Goal: Find specific page/section: Find specific page/section

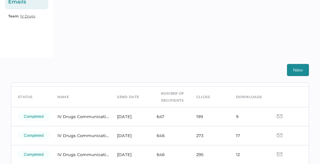
scroll to position [20, 0]
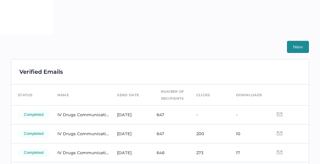
scroll to position [169, 0]
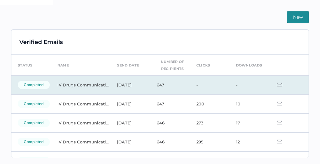
click at [277, 85] on img at bounding box center [279, 85] width 5 height 4
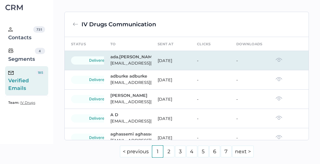
click at [275, 61] on img at bounding box center [278, 60] width 7 height 4
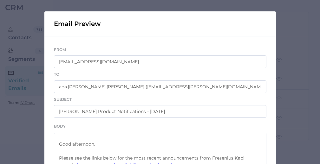
scroll to position [20, 0]
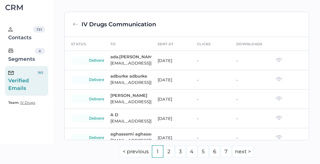
click at [20, 86] on div "Verified Emails" at bounding box center [22, 80] width 28 height 23
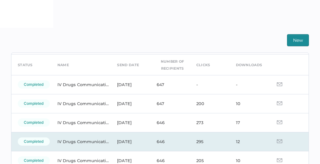
scroll to position [22, 0]
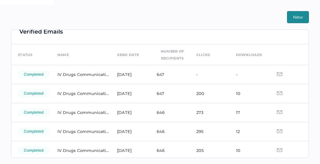
scroll to position [13, 0]
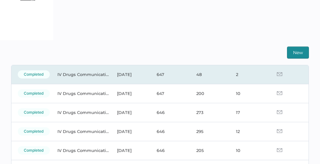
scroll to position [46, 0]
